Goal: Communication & Community: Answer question/provide support

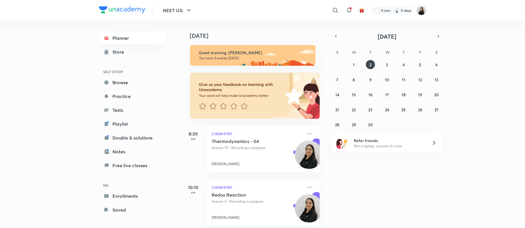
click at [423, 10] on img at bounding box center [421, 10] width 10 height 10
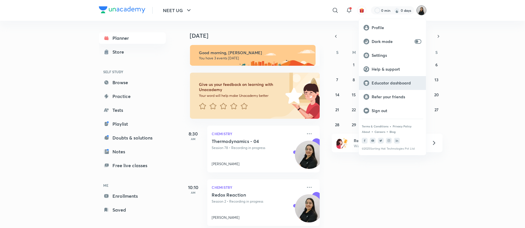
click at [407, 82] on p "Educator dashboard" at bounding box center [396, 82] width 50 height 5
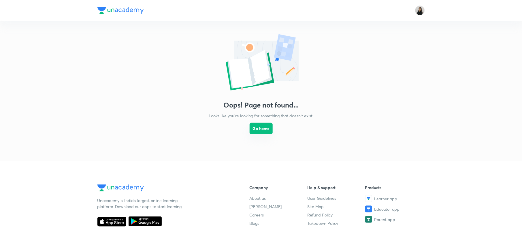
click at [263, 130] on button "Go home" at bounding box center [260, 129] width 23 height 12
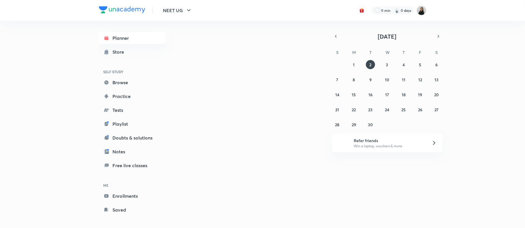
click at [419, 9] on img at bounding box center [421, 10] width 10 height 10
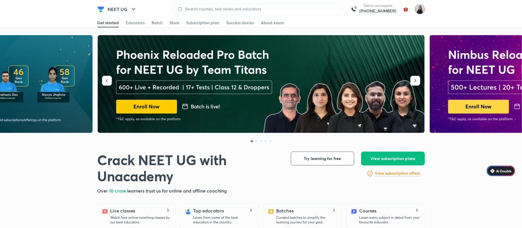
click at [419, 10] on img at bounding box center [420, 9] width 10 height 10
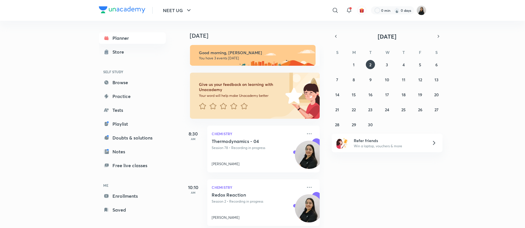
click at [421, 10] on img at bounding box center [421, 10] width 10 height 10
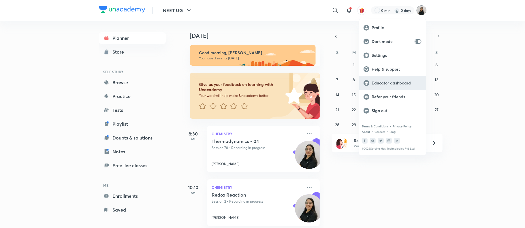
click at [392, 84] on p "Educator dashboard" at bounding box center [396, 82] width 50 height 5
